Goal: Information Seeking & Learning: Learn about a topic

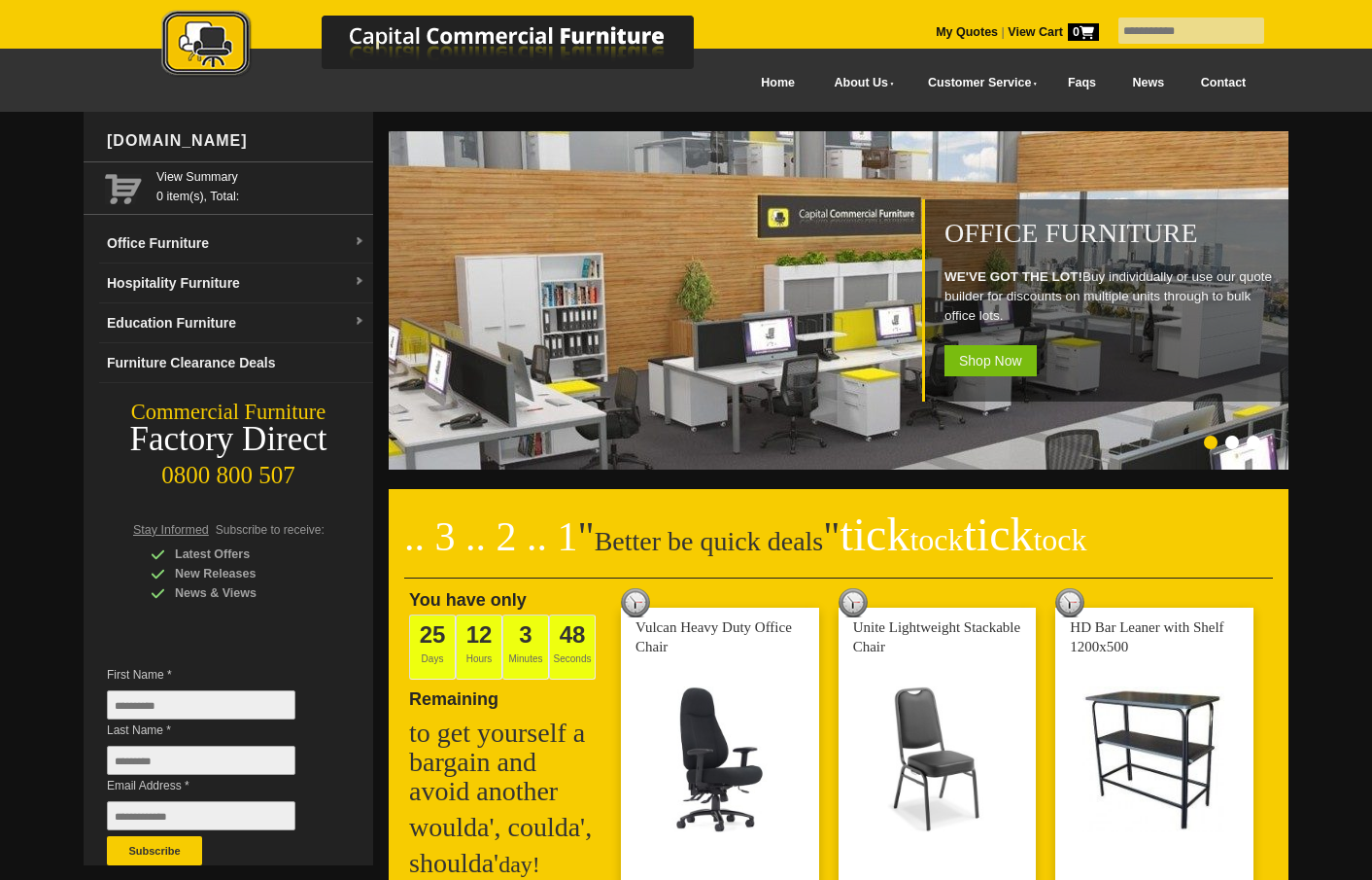
click at [1177, 442] on ol at bounding box center [815, 445] width 910 height 20
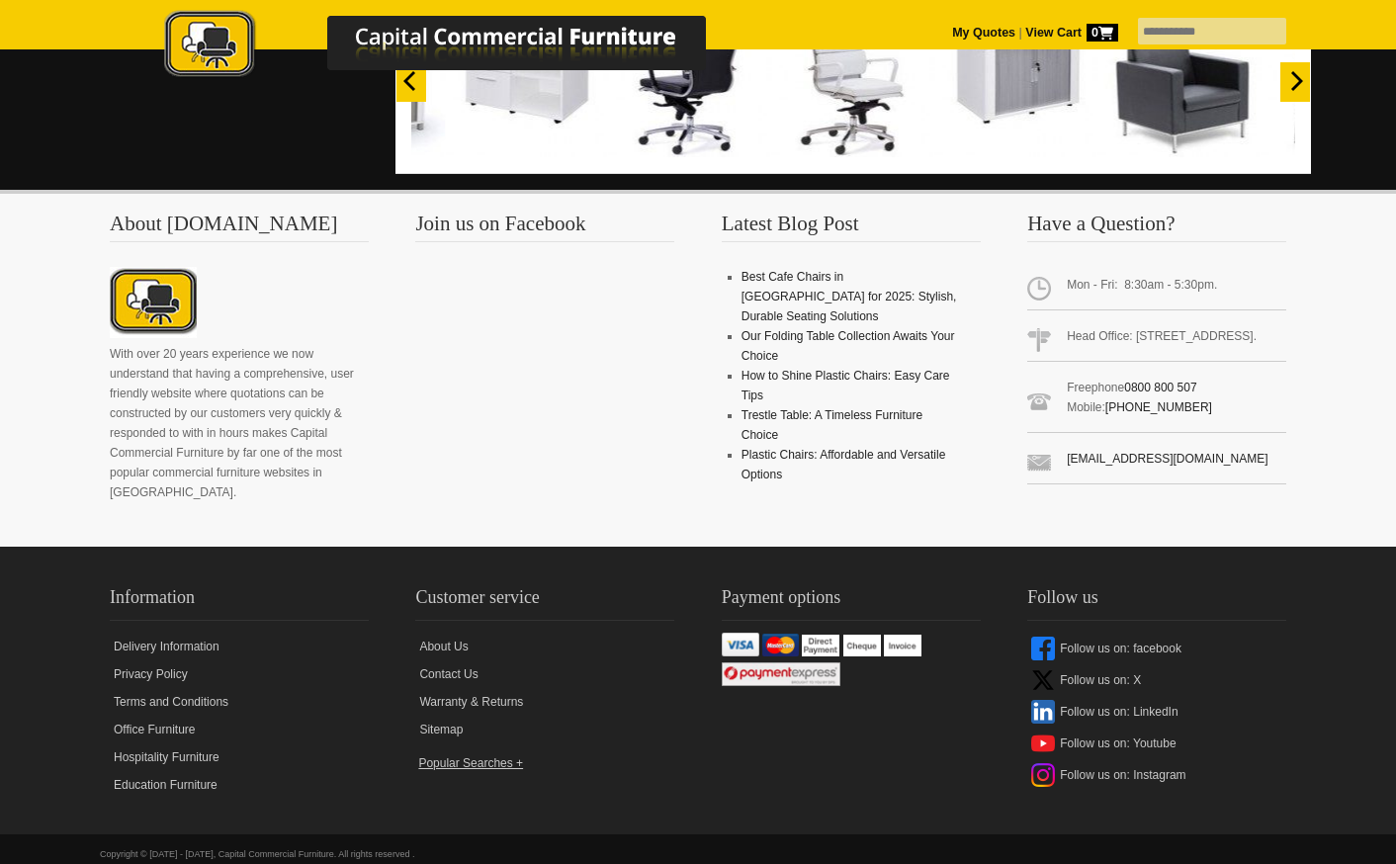
scroll to position [1821, 0]
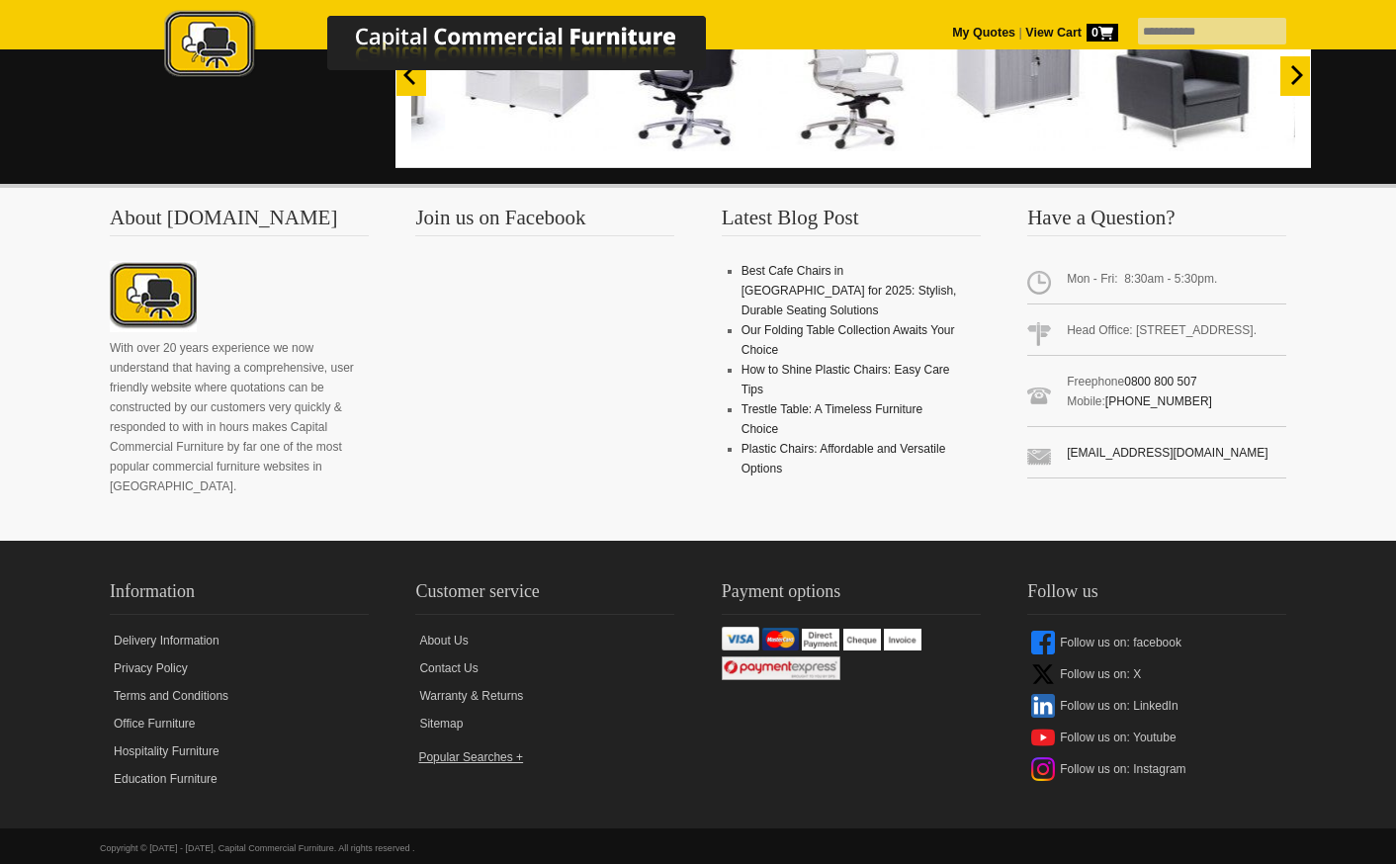
click at [1330, 430] on div "About [DOMAIN_NAME] With over 20 years experience we now understand that having…" at bounding box center [698, 362] width 1396 height 357
click at [1305, 597] on div "Information Delivery Information Privacy Policy Terms and Conditions Office Fur…" at bounding box center [698, 685] width 1365 height 256
click at [1307, 595] on div "Information Delivery Information Privacy Policy Terms and Conditions Office Fur…" at bounding box center [698, 685] width 1365 height 256
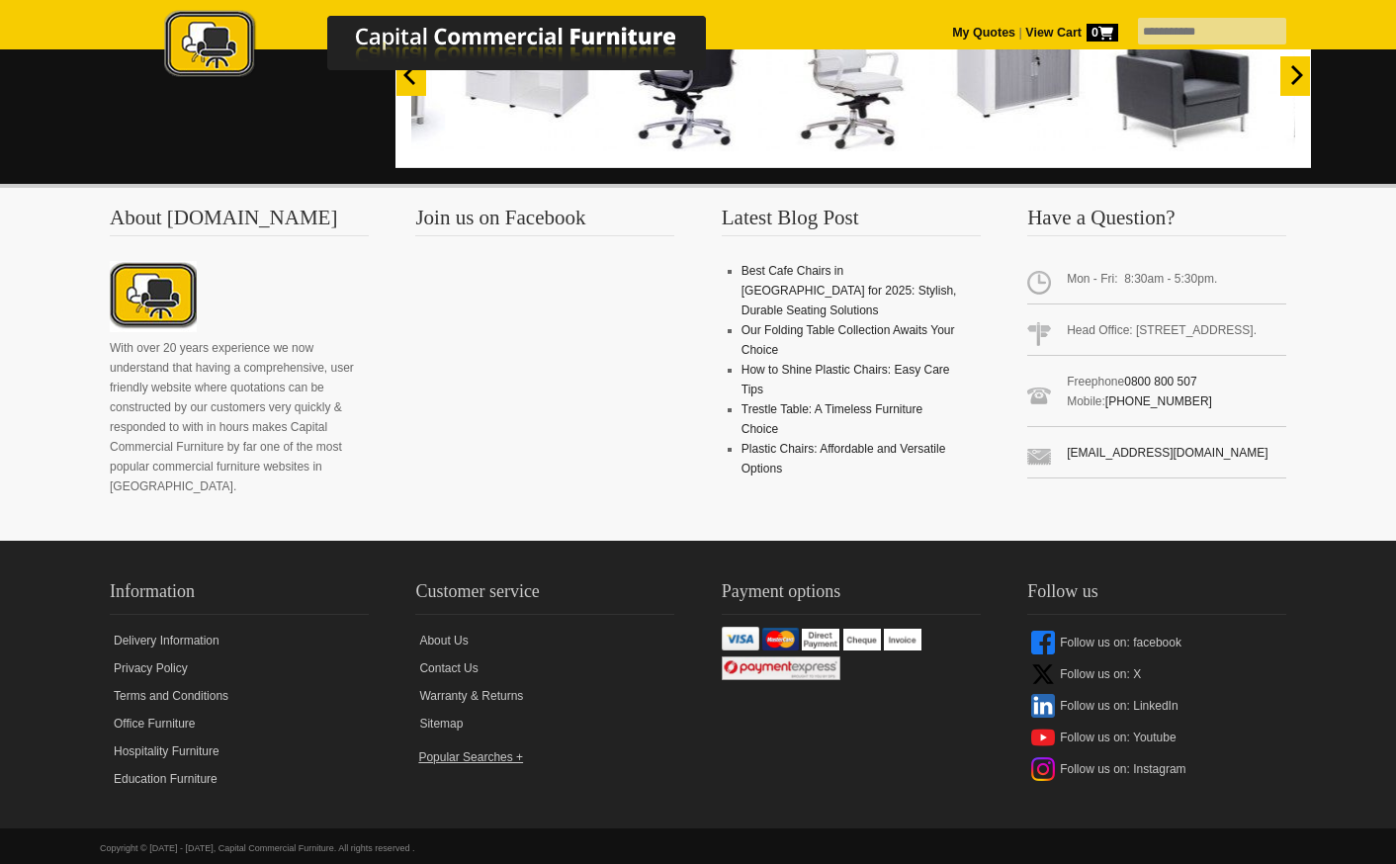
click at [1367, 615] on div "Information Delivery Information Privacy Policy Terms and Conditions Office Fur…" at bounding box center [698, 685] width 1365 height 256
click at [1319, 557] on div "Information Delivery Information Privacy Policy Terms and Conditions Office Fur…" at bounding box center [698, 685] width 1365 height 256
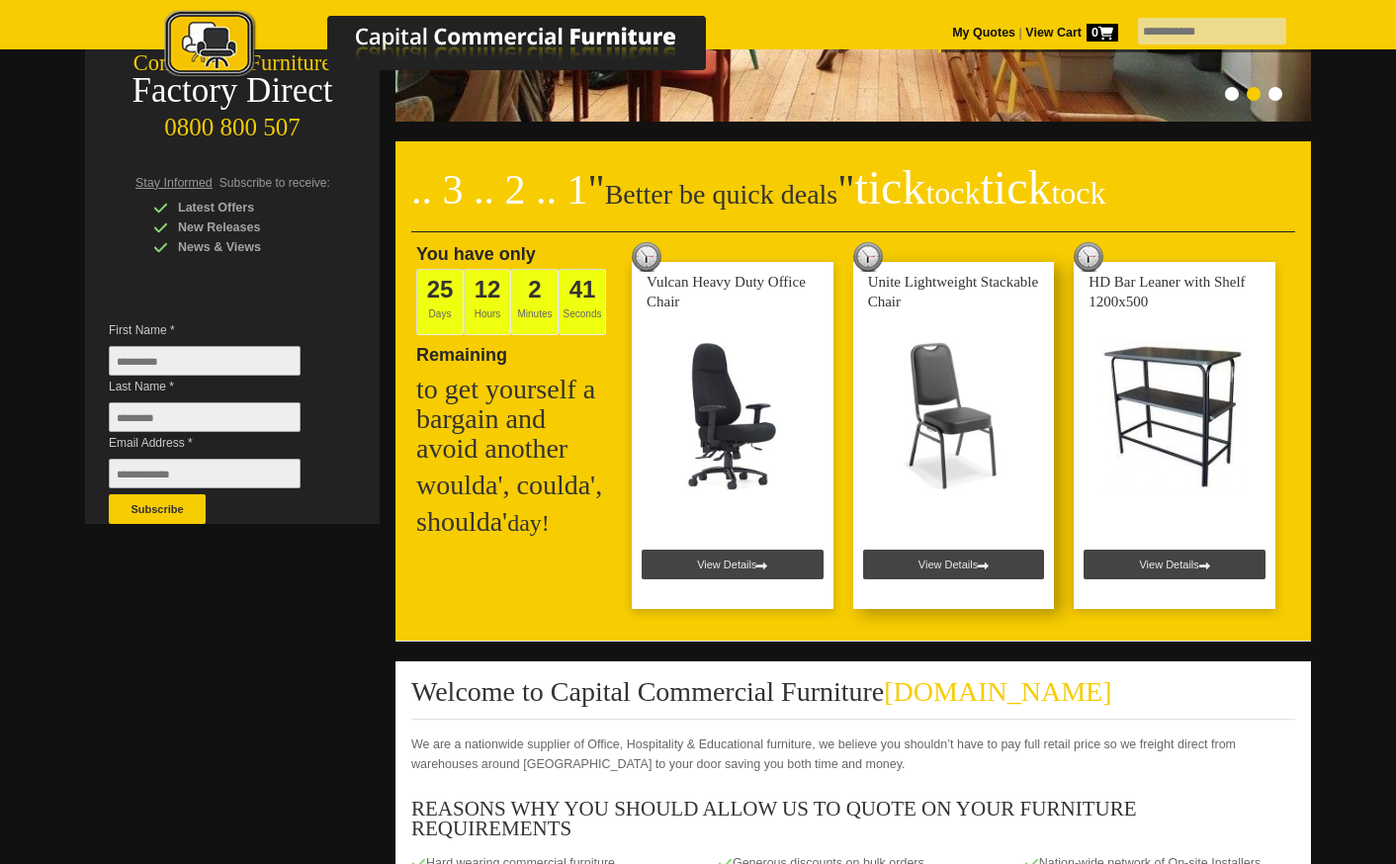
scroll to position [593, 0]
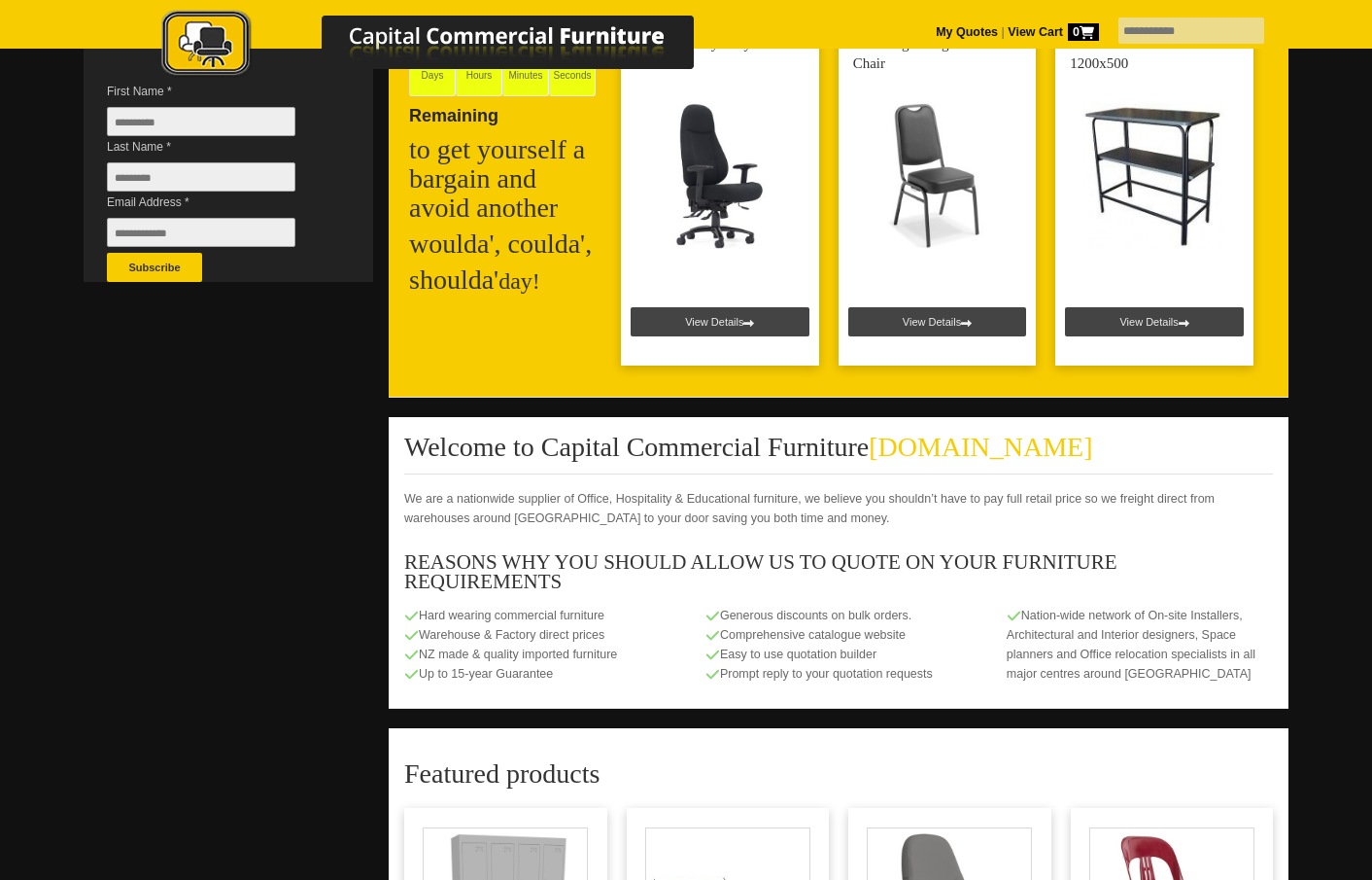
click at [1317, 371] on div at bounding box center [686, 457] width 1372 height 1859
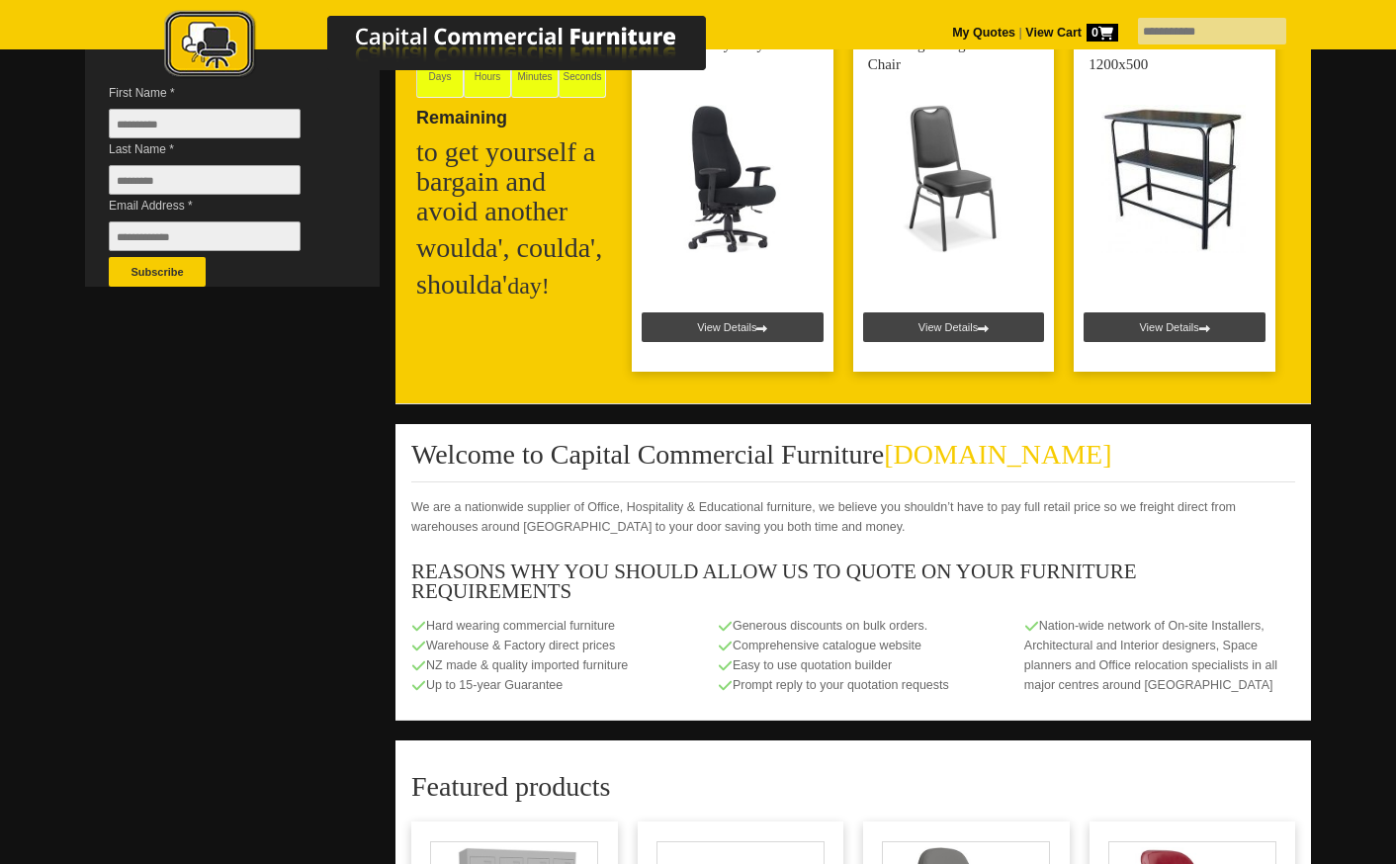
scroll to position [1821, 0]
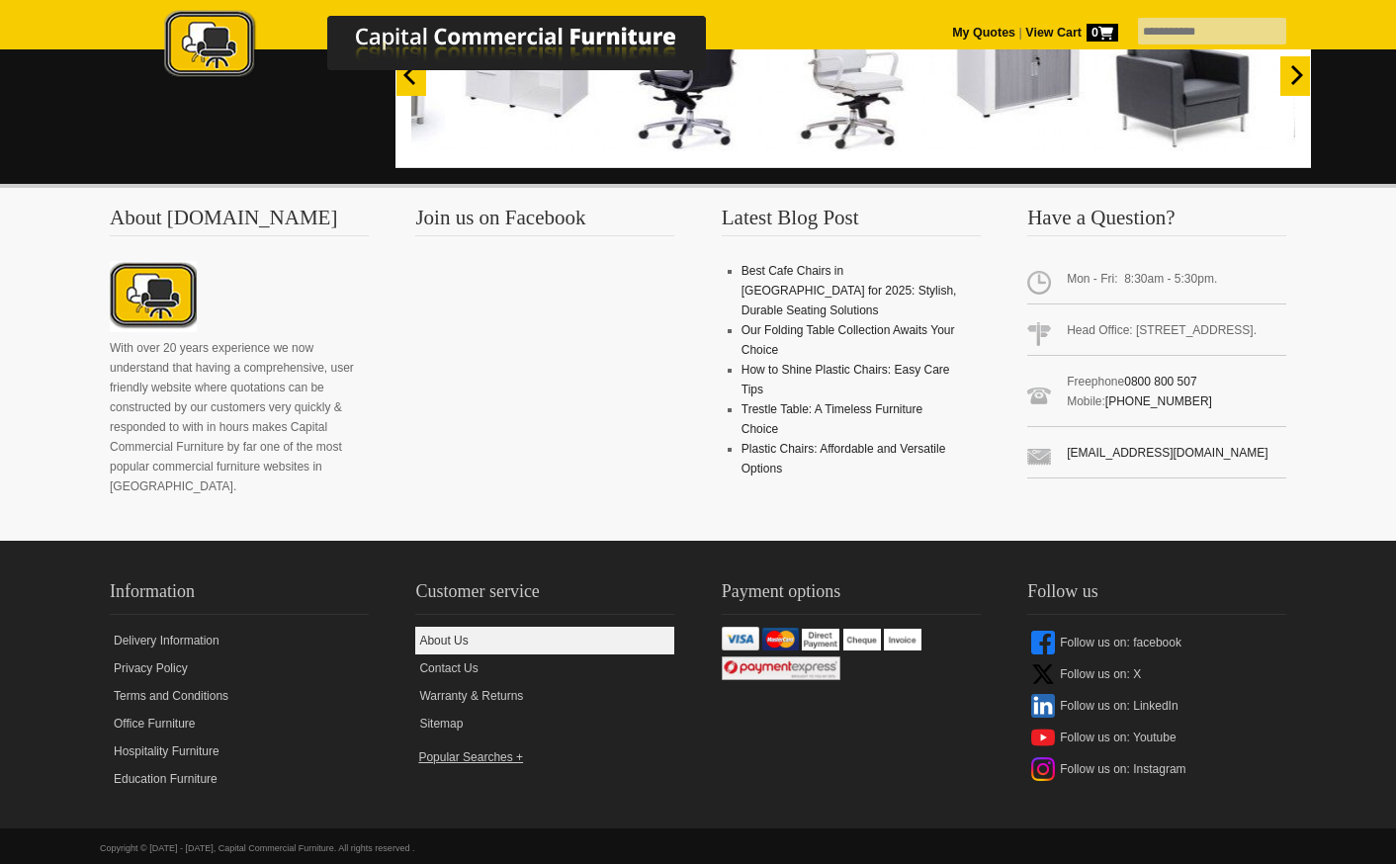
click at [445, 634] on link "About Us" at bounding box center [544, 641] width 259 height 28
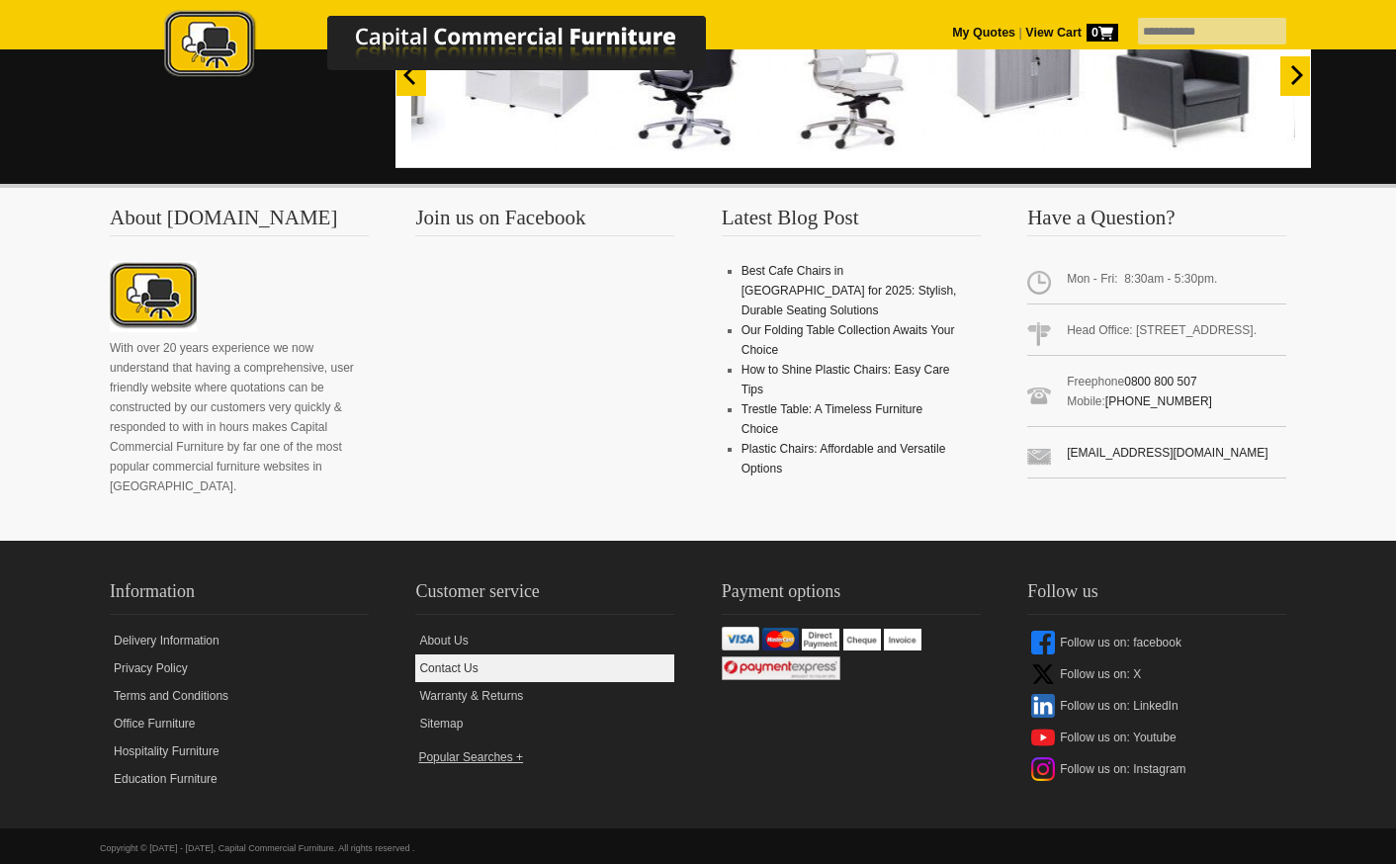
click at [453, 655] on link "Contact Us" at bounding box center [544, 669] width 259 height 28
